Goal: Find specific page/section: Find specific page/section

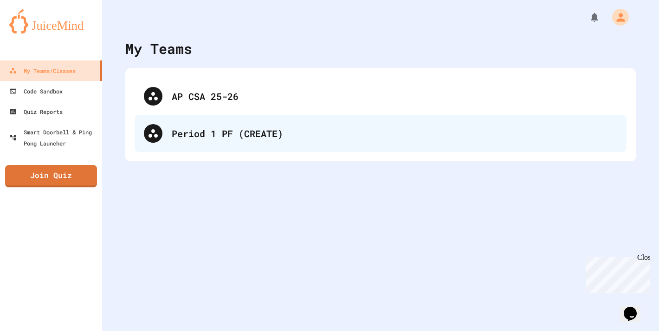
click at [232, 123] on div "Period 1 PF (CREATE)" at bounding box center [381, 133] width 492 height 37
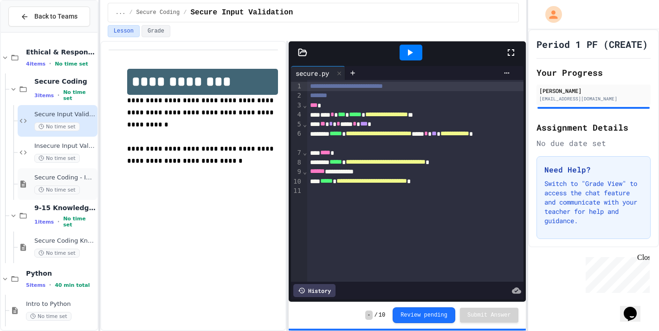
scroll to position [132, 0]
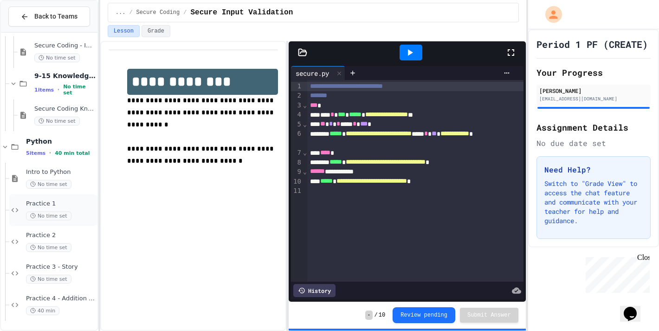
click at [68, 209] on div "Practice 1 No time set" at bounding box center [61, 210] width 70 height 20
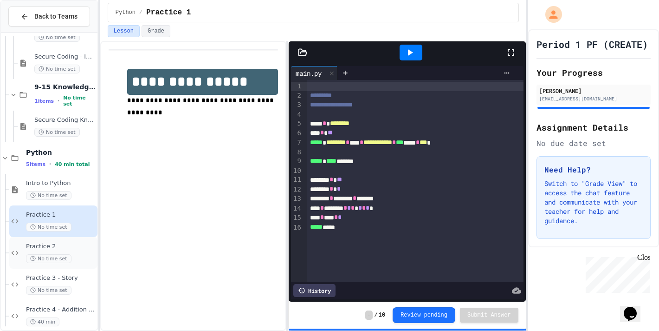
click at [67, 259] on span "No time set" at bounding box center [48, 258] width 45 height 9
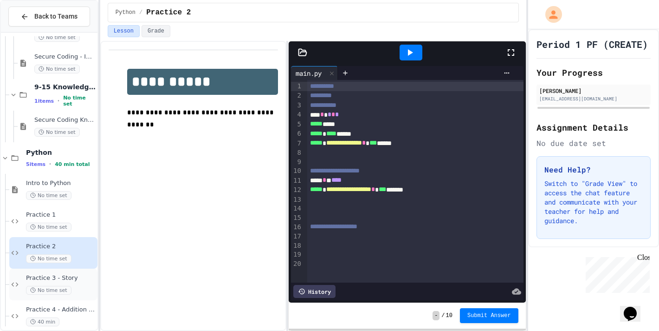
click at [81, 286] on div "No time set" at bounding box center [61, 289] width 70 height 9
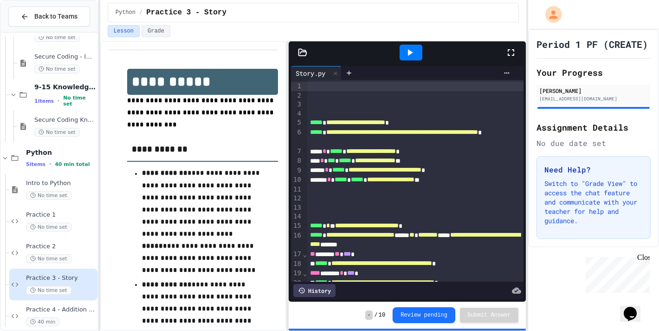
scroll to position [17, 0]
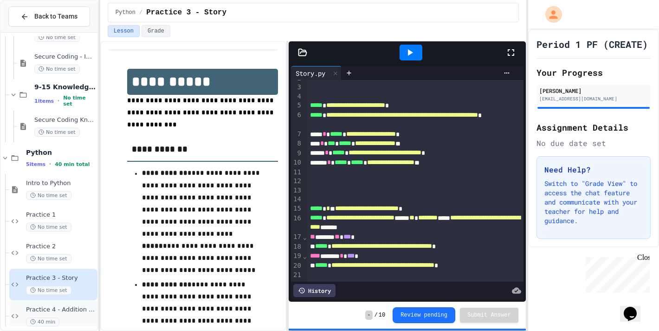
click at [75, 305] on div "Practice 4 - Addition Calculator 40 min" at bounding box center [53, 316] width 88 height 32
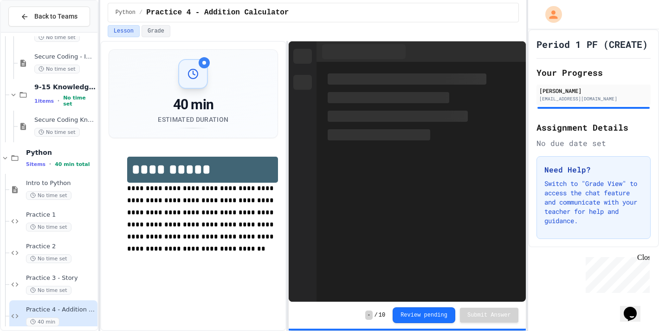
scroll to position [119, 0]
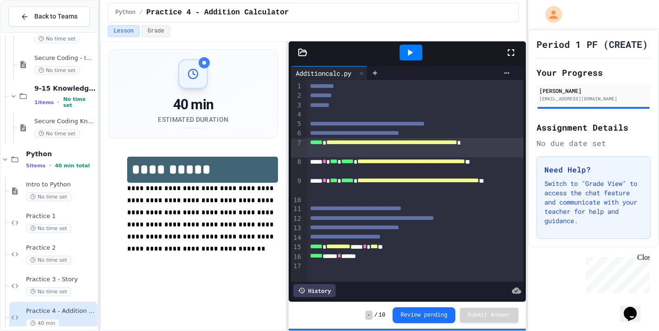
click at [376, 145] on span "**********" at bounding box center [391, 142] width 131 height 6
